Goal: Task Accomplishment & Management: Manage account settings

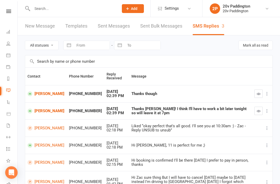
click at [40, 96] on link "[PERSON_NAME]" at bounding box center [46, 93] width 37 height 5
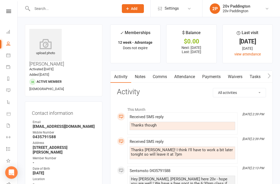
scroll to position [1, 0]
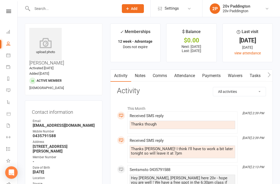
click at [12, 90] on link "Messages 3" at bounding box center [12, 91] width 12 height 12
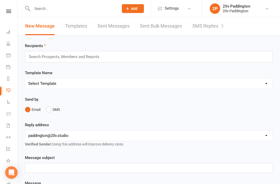
click at [222, 28] on div "3" at bounding box center [222, 25] width 3 height 5
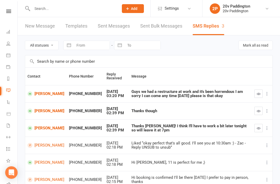
click at [31, 95] on span at bounding box center [30, 93] width 5 height 5
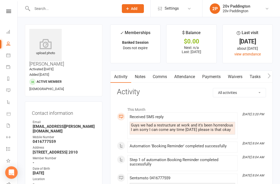
click at [108, 0] on div at bounding box center [70, 8] width 90 height 17
click at [167, 77] on link "Comms" at bounding box center [160, 77] width 22 height 12
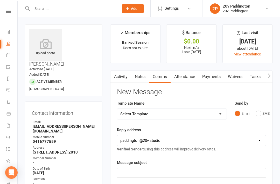
click at [257, 114] on button "SMS" at bounding box center [263, 113] width 14 height 10
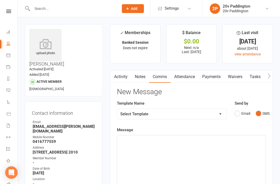
click at [203, 151] on div "﻿" at bounding box center [191, 174] width 149 height 78
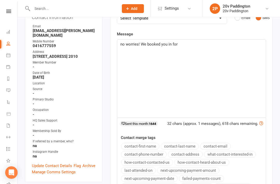
click at [211, 46] on div "no worries! We booked you in for" at bounding box center [191, 78] width 149 height 78
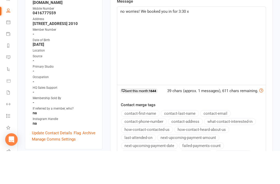
click at [189, 41] on p "no worries! We booked you in for 3:30 x" at bounding box center [191, 44] width 143 height 6
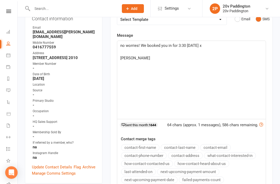
scroll to position [92, 0]
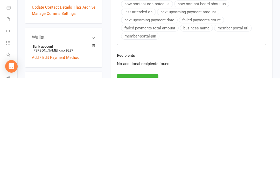
click at [143, 180] on button "Send Message" at bounding box center [138, 185] width 42 height 11
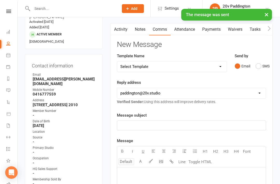
scroll to position [40, 0]
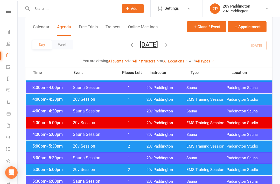
scroll to position [416, 0]
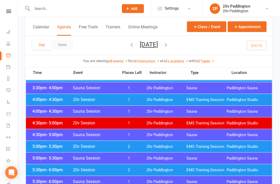
click at [166, 100] on span "20v Paddington" at bounding box center [167, 99] width 40 height 5
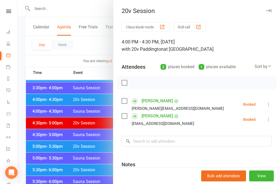
click at [94, 133] on div at bounding box center [149, 92] width 263 height 184
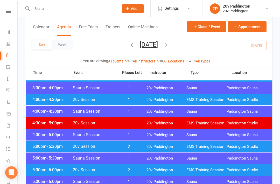
click at [89, 146] on span "20v Session" at bounding box center [94, 146] width 43 height 5
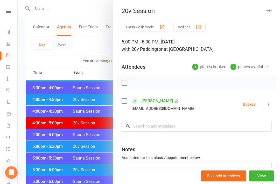
click at [88, 147] on div at bounding box center [149, 92] width 263 height 184
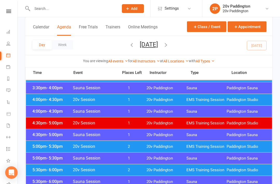
click at [81, 174] on div "5:30pm - 6:00pm 20v Session 2 20v Paddington EMS Training Session Paddington St…" at bounding box center [149, 169] width 246 height 11
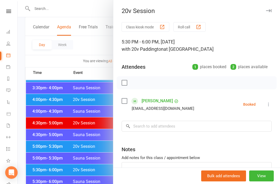
click at [82, 167] on div at bounding box center [149, 92] width 263 height 184
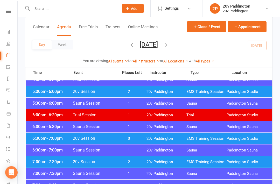
scroll to position [493, 0]
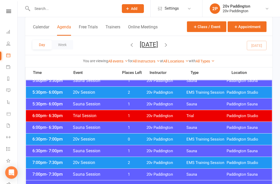
click at [96, 141] on span "20v Session" at bounding box center [94, 138] width 43 height 5
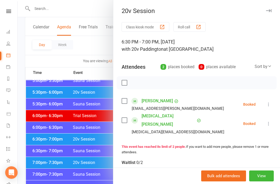
click at [62, 164] on div at bounding box center [149, 92] width 263 height 184
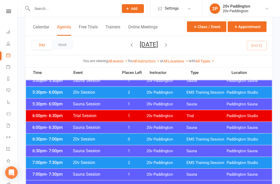
click at [4, 93] on li "Messages 3" at bounding box center [8, 91] width 17 height 12
click at [9, 91] on icon at bounding box center [8, 90] width 4 height 4
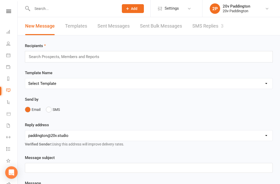
click at [224, 29] on link "SMS Replies 3" at bounding box center [208, 26] width 31 height 18
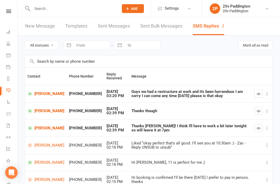
click at [40, 94] on link "[PERSON_NAME]" at bounding box center [46, 93] width 37 height 5
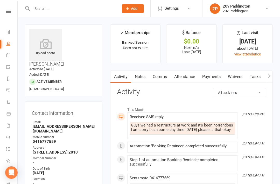
click at [8, 58] on link "Calendar" at bounding box center [12, 56] width 12 height 12
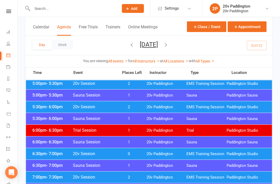
scroll to position [479, 0]
click at [197, 155] on span "EMS Training Session" at bounding box center [207, 153] width 40 height 5
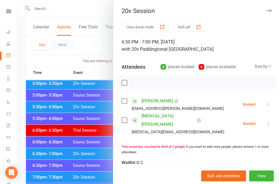
click at [271, 104] on icon at bounding box center [268, 103] width 5 height 5
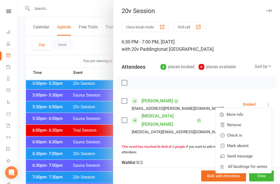
click at [256, 126] on link "Remove" at bounding box center [244, 124] width 56 height 10
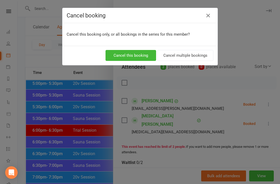
click at [145, 57] on button "Cancel this booking" at bounding box center [131, 55] width 51 height 11
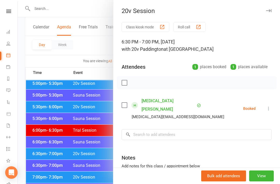
click at [75, 58] on div at bounding box center [149, 92] width 263 height 184
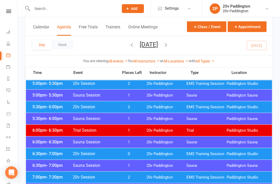
click at [169, 46] on icon "button" at bounding box center [166, 45] width 6 height 6
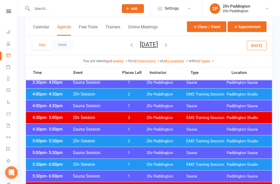
scroll to position [433, 0]
click at [211, 144] on div "5:00pm - 5:30pm 20v Session 2 20v Paddington EMS Training Session Paddington St…" at bounding box center [149, 140] width 246 height 11
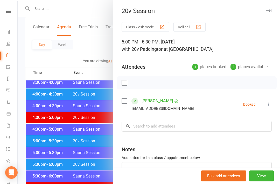
click at [80, 162] on div at bounding box center [149, 92] width 263 height 184
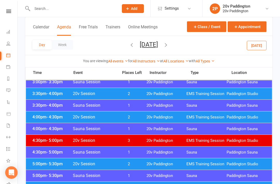
scroll to position [410, 0]
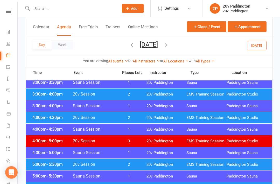
click at [152, 117] on span "20v Paddington" at bounding box center [167, 117] width 40 height 5
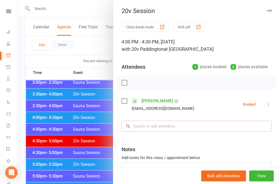
click at [189, 126] on input "search" at bounding box center [197, 125] width 150 height 11
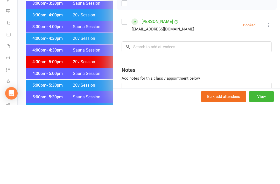
click at [86, 62] on div at bounding box center [149, 92] width 263 height 184
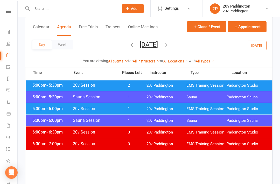
click at [115, 113] on div "5:30pm - 6:00pm 20v Session 1 20v Paddington EMS Training Session Paddington St…" at bounding box center [149, 108] width 246 height 11
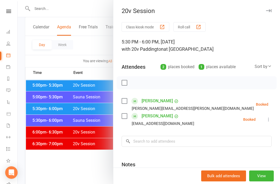
click at [80, 128] on div at bounding box center [149, 92] width 263 height 184
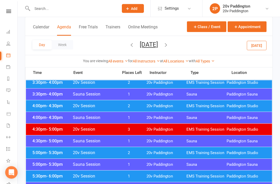
click at [145, 104] on div "4:00pm - 4:30pm 20v Session 2 20v Paddington EMS Training Session Paddington St…" at bounding box center [149, 105] width 246 height 11
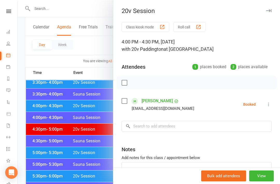
click at [75, 121] on div at bounding box center [149, 92] width 263 height 184
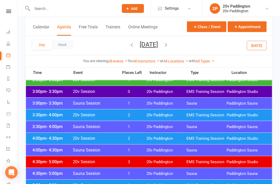
click at [104, 119] on div "3:30pm - 4:00pm 20v Session 2 20v Paddington EMS Training Session Paddington St…" at bounding box center [149, 114] width 246 height 11
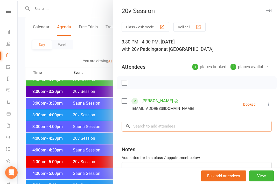
click at [197, 124] on input "search" at bounding box center [197, 125] width 150 height 11
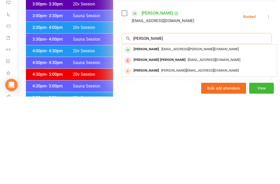
type input "Dixon"
click at [189, 134] on span "[EMAIL_ADDRESS][PERSON_NAME][DOMAIN_NAME]" at bounding box center [200, 136] width 78 height 4
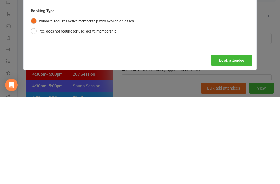
scroll to position [476, 0]
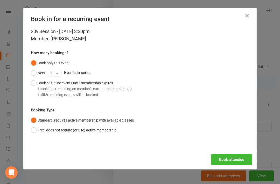
click at [235, 158] on button "Book attendee" at bounding box center [231, 159] width 41 height 11
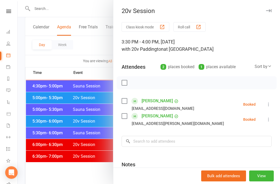
click at [76, 163] on div at bounding box center [149, 92] width 263 height 184
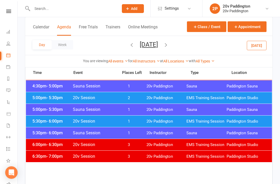
click at [11, 91] on link "Messages 3" at bounding box center [12, 91] width 12 height 12
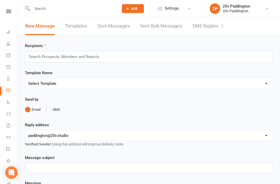
click at [15, 57] on link "Calendar" at bounding box center [12, 56] width 12 height 12
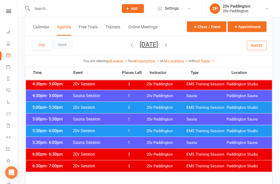
scroll to position [466, 0]
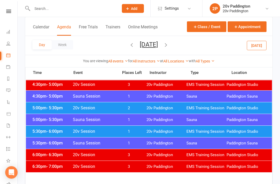
click at [216, 106] on span "EMS Training Session" at bounding box center [207, 108] width 40 height 5
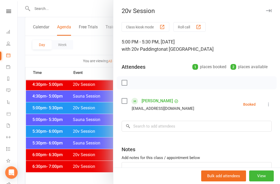
click at [82, 183] on div at bounding box center [149, 92] width 263 height 184
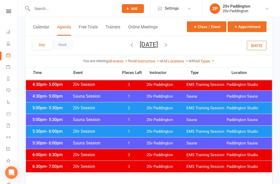
click at [129, 48] on icon "button" at bounding box center [132, 45] width 6 height 6
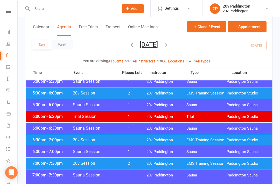
scroll to position [493, 0]
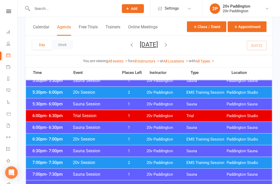
click at [166, 160] on span "20v Paddington" at bounding box center [167, 162] width 40 height 5
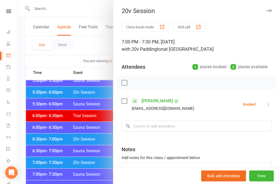
click at [97, 183] on div at bounding box center [149, 92] width 263 height 184
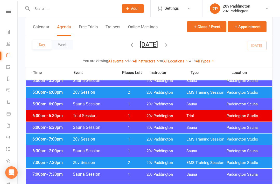
click at [126, 139] on span "1" at bounding box center [129, 139] width 27 height 5
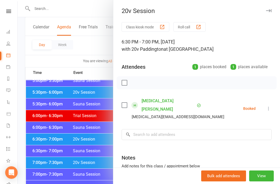
click at [83, 146] on div at bounding box center [149, 92] width 263 height 184
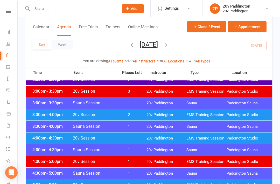
scroll to position [377, 0]
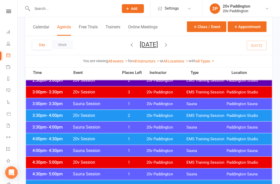
click at [161, 114] on span "20v Paddington" at bounding box center [167, 115] width 40 height 5
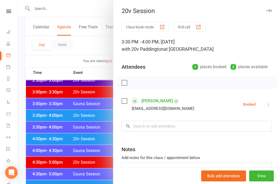
click at [105, 175] on div at bounding box center [149, 92] width 263 height 184
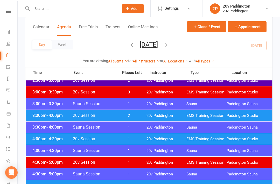
click at [130, 139] on span "1" at bounding box center [129, 138] width 27 height 5
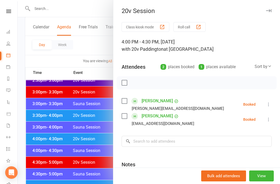
click at [99, 173] on div at bounding box center [149, 92] width 263 height 184
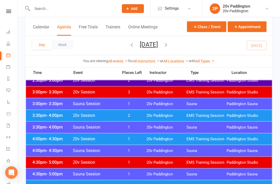
click at [119, 118] on span "2" at bounding box center [129, 115] width 27 height 5
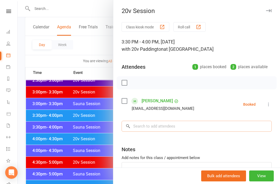
click at [185, 123] on input "search" at bounding box center [197, 125] width 150 height 11
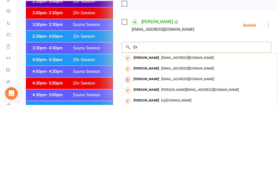
type input "C"
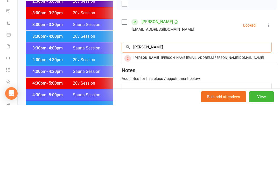
type input "Crisy"
